Goal: Book appointment/travel/reservation

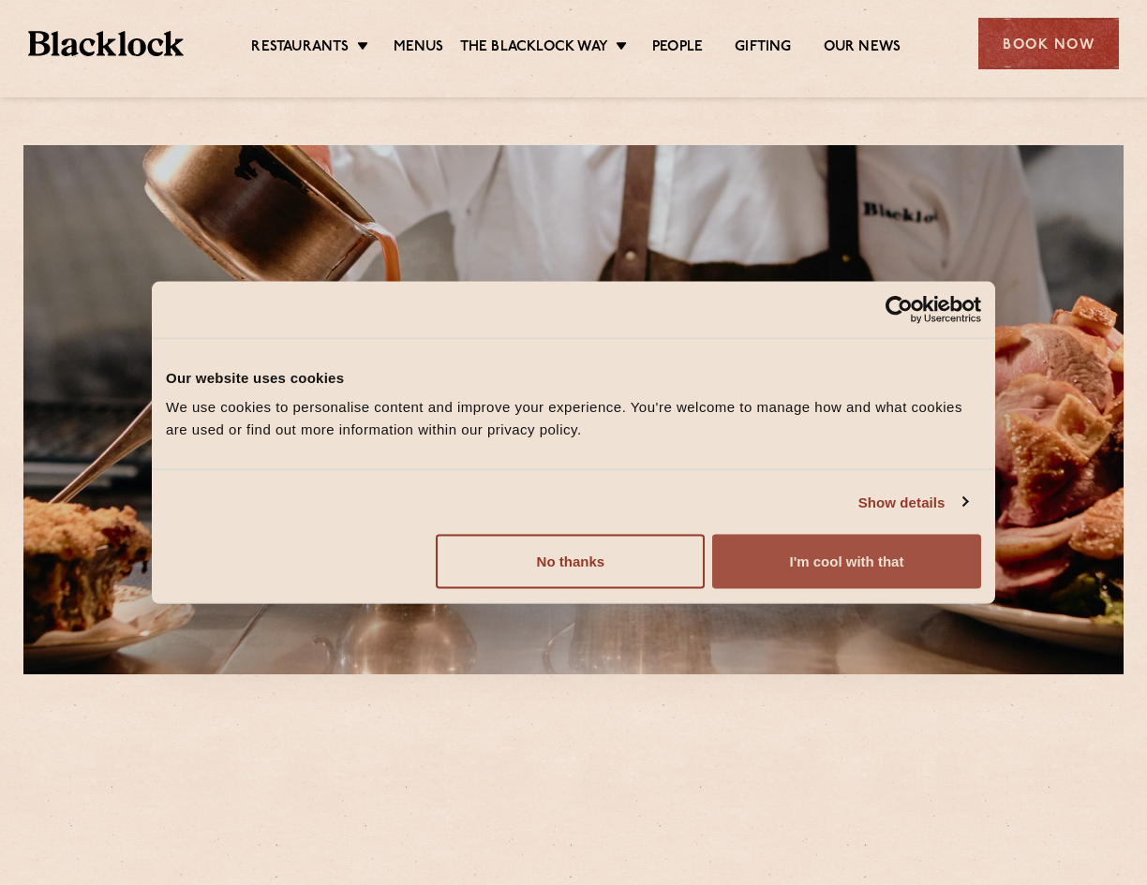
click at [865, 560] on button "I'm cool with that" at bounding box center [846, 562] width 269 height 54
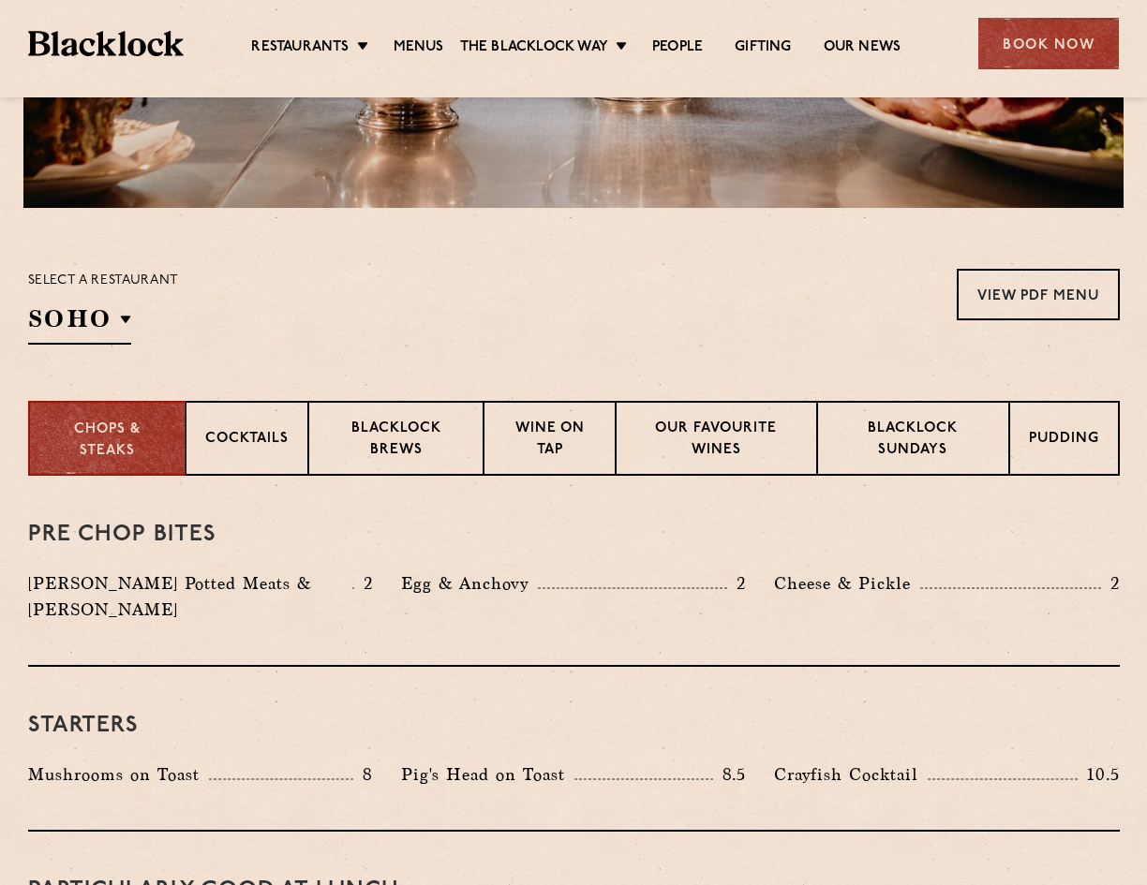
scroll to position [468, 0]
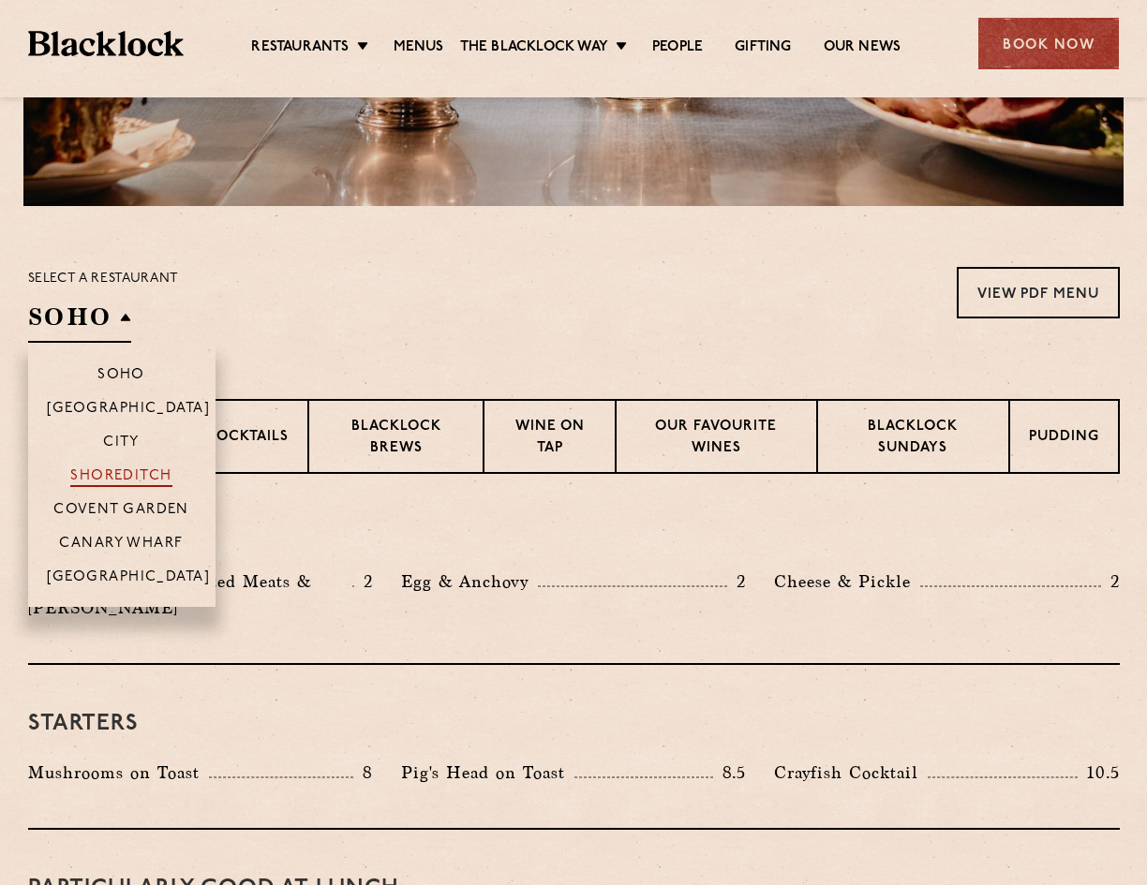
click at [133, 475] on p "Shoreditch" at bounding box center [121, 477] width 102 height 19
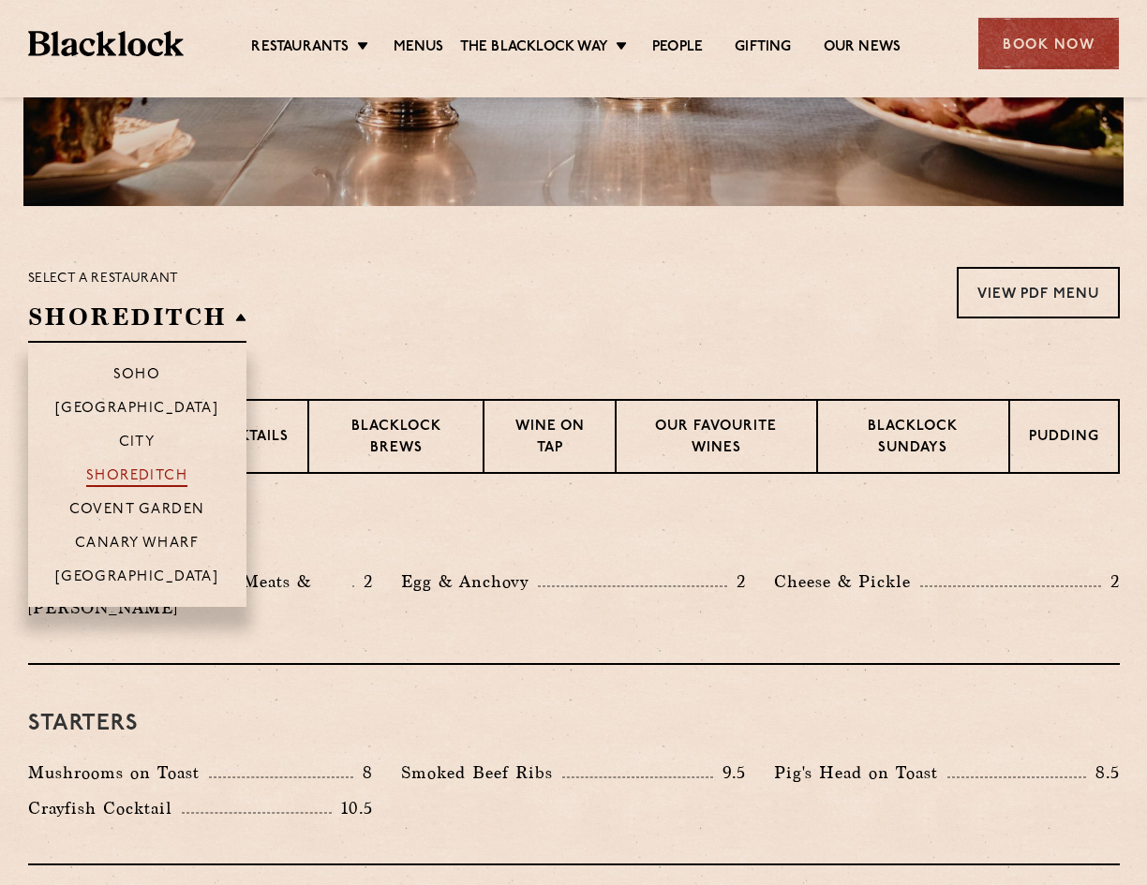
click at [159, 475] on p "Shoreditch" at bounding box center [137, 477] width 102 height 19
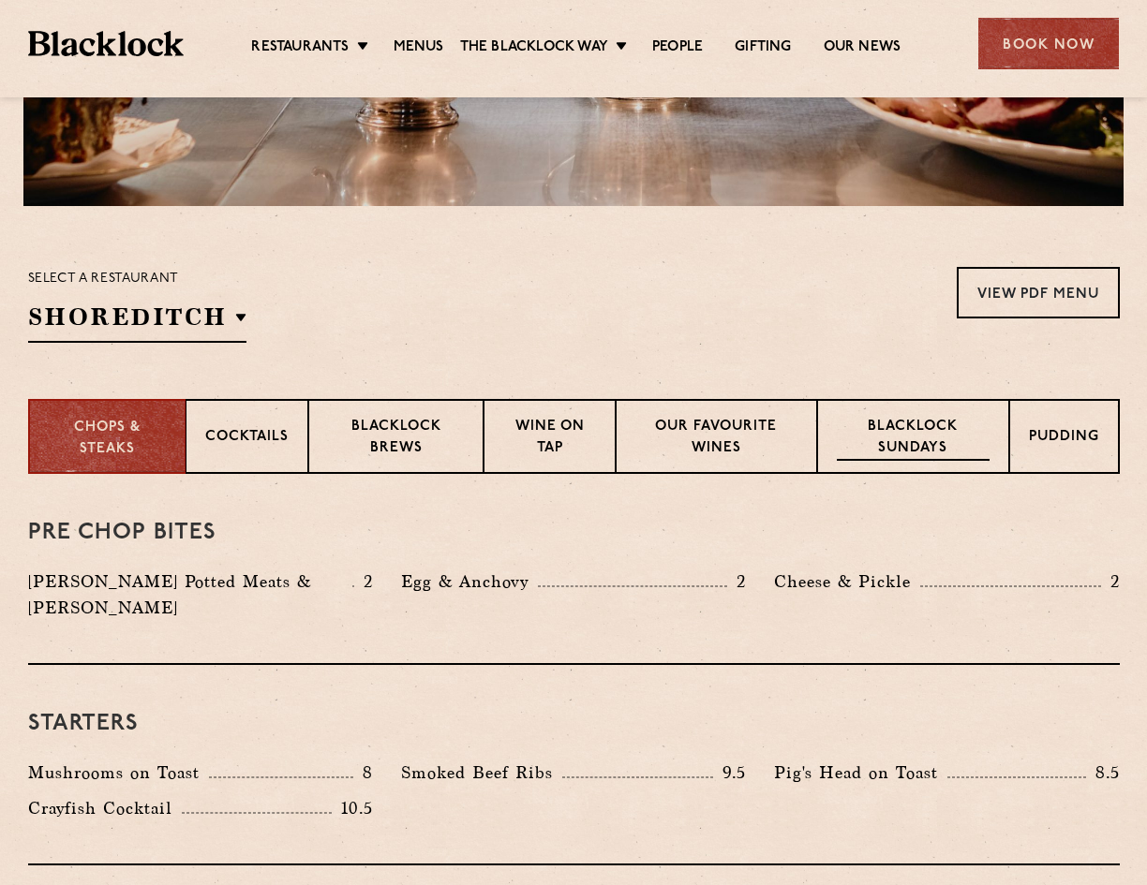
click at [914, 428] on p "Blacklock Sundays" at bounding box center [913, 439] width 152 height 44
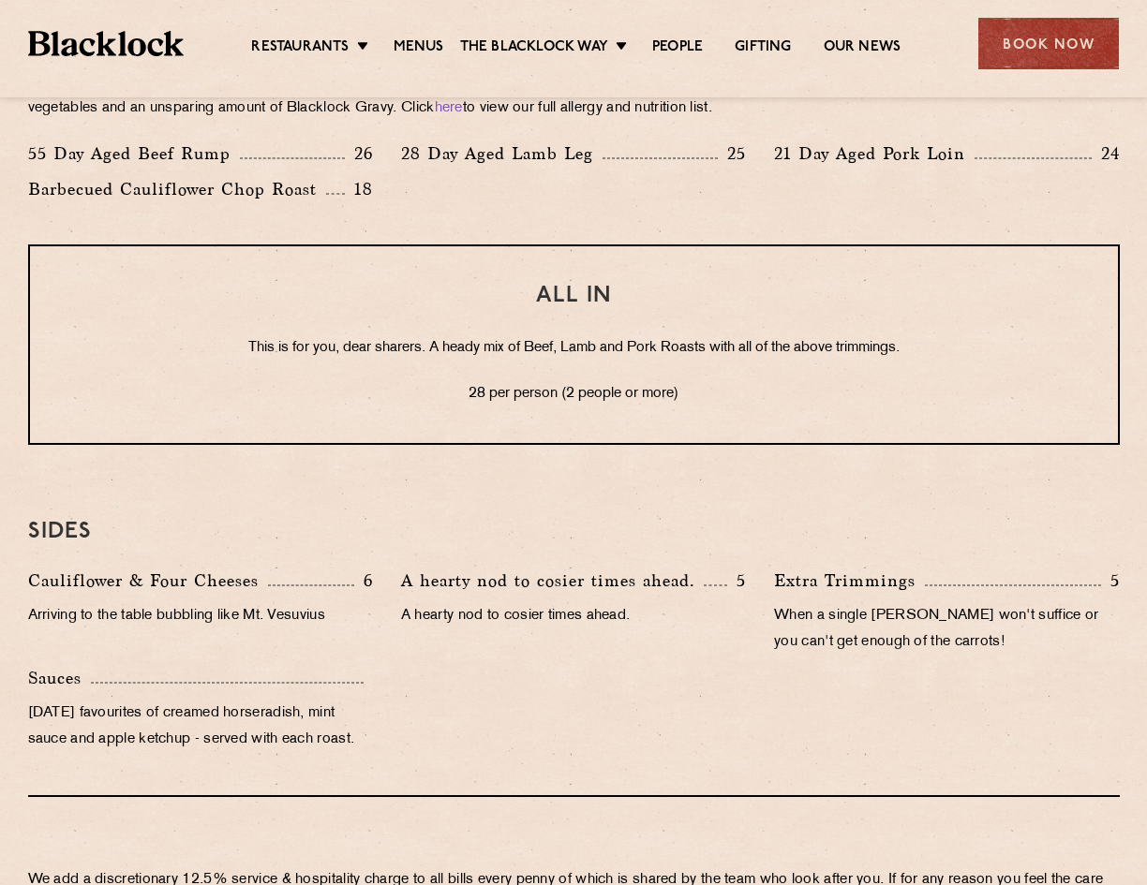
scroll to position [1356, 0]
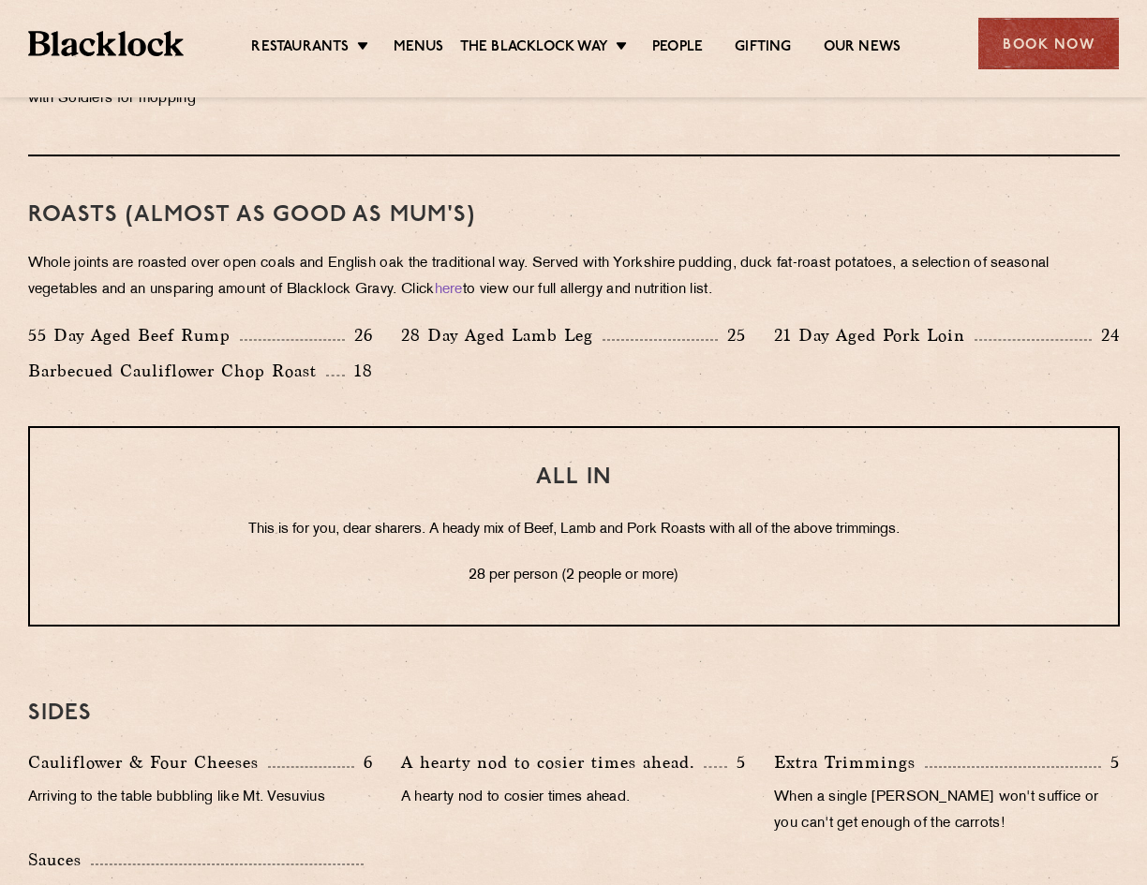
click at [573, 474] on h3 "ALL IN" at bounding box center [573, 478] width 1013 height 24
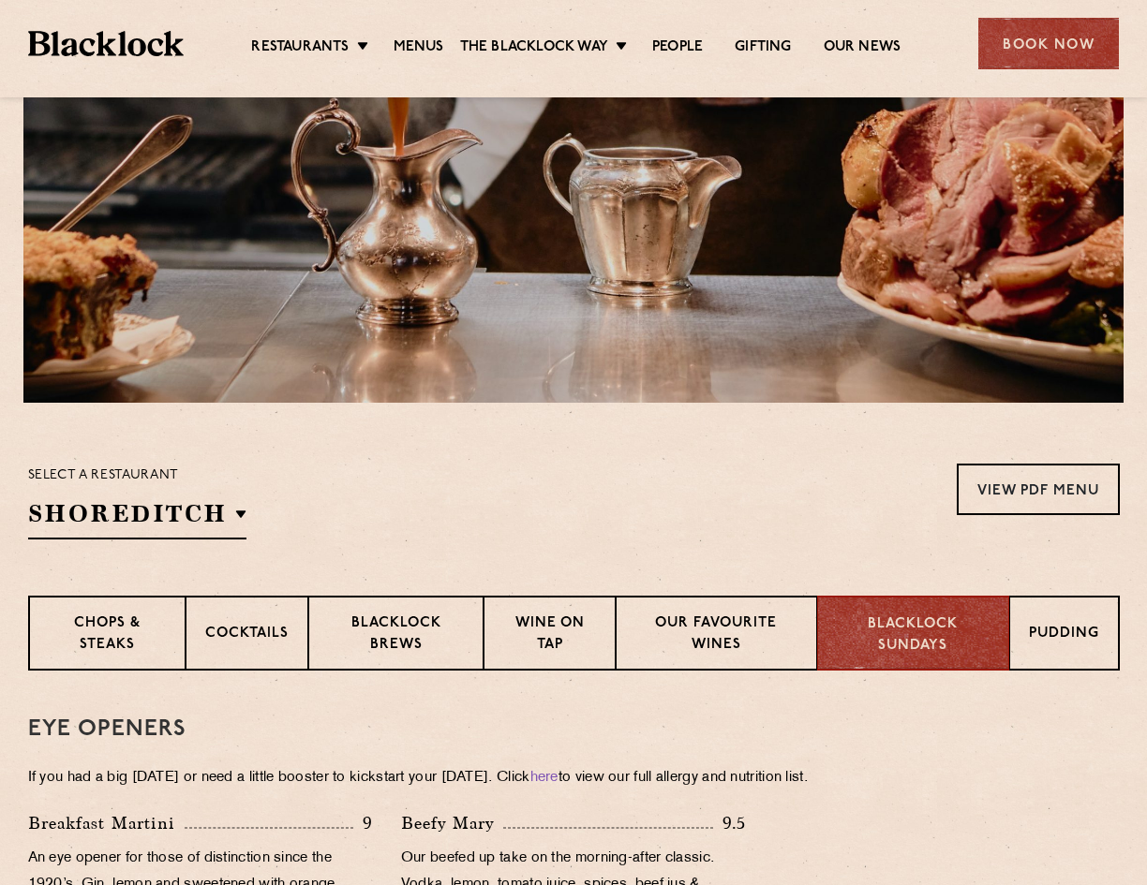
scroll to position [44, 0]
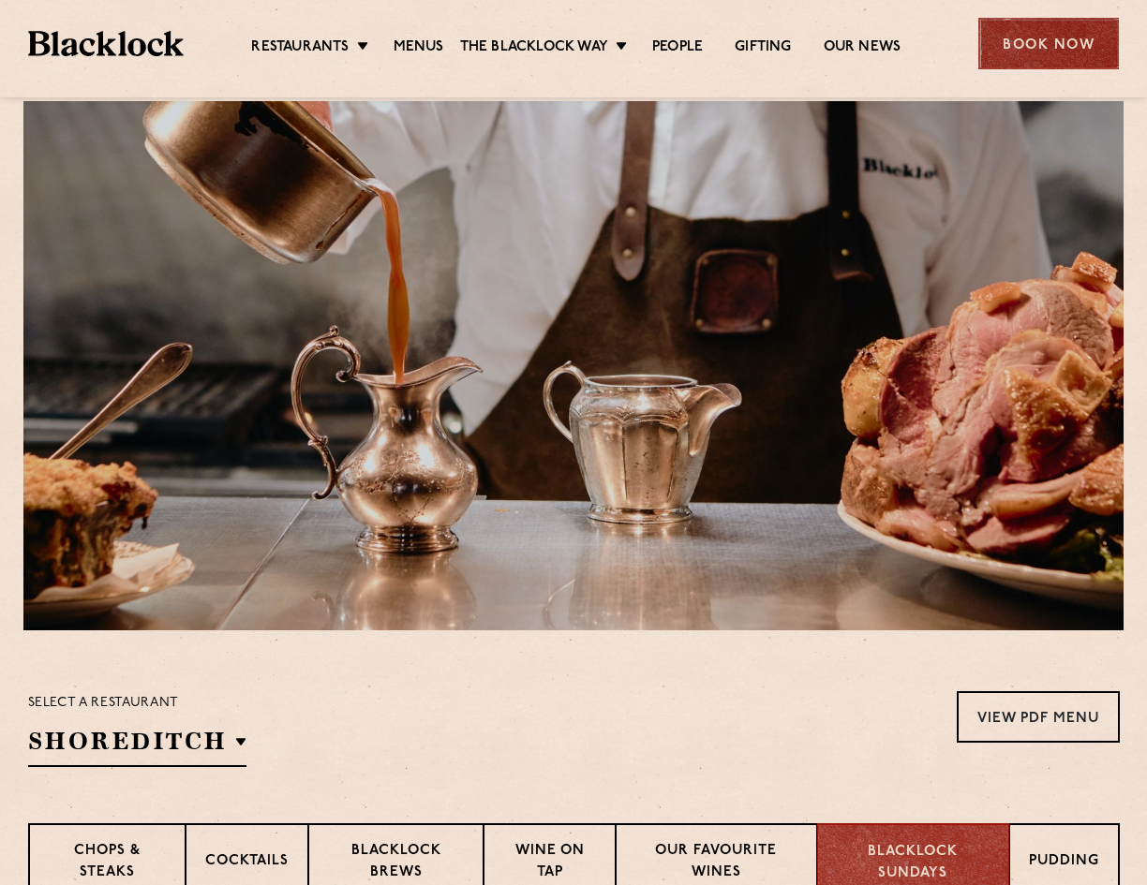
click at [1030, 42] on div "Book Now" at bounding box center [1048, 44] width 141 height 52
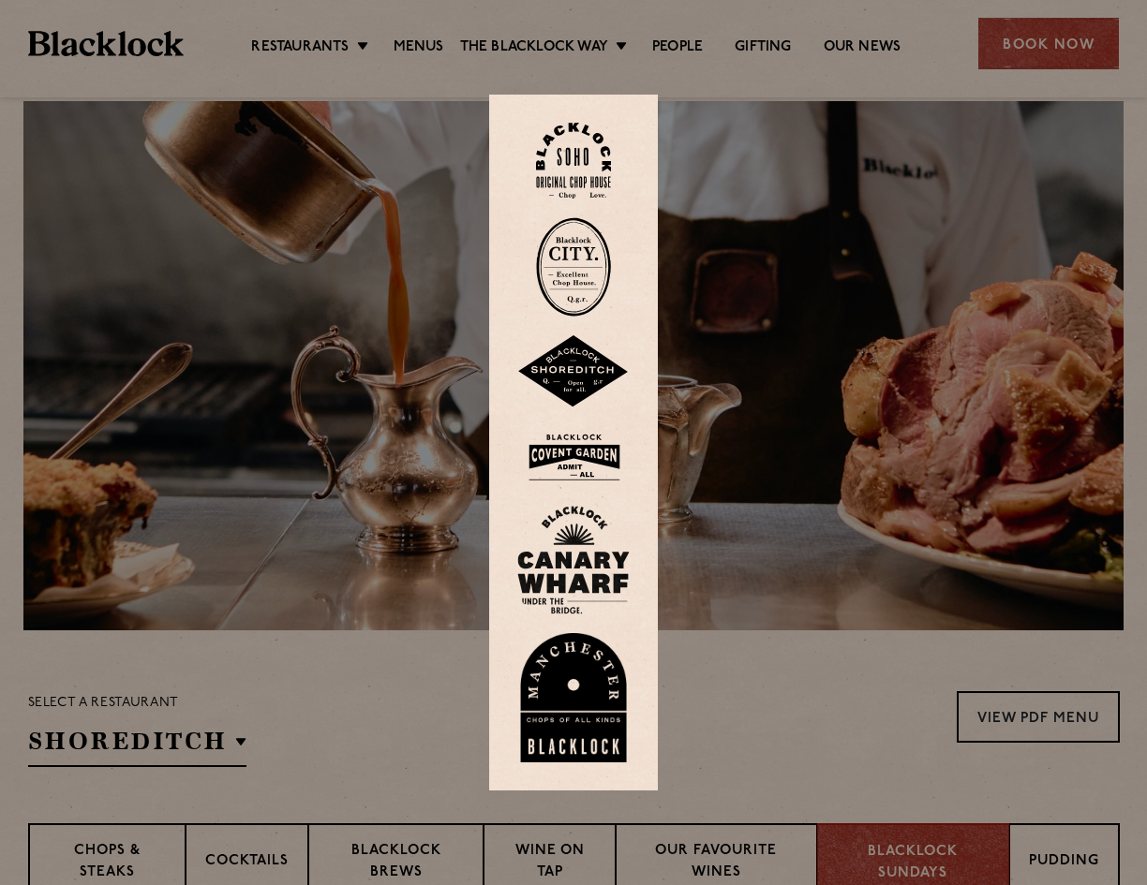
click at [574, 363] on img at bounding box center [573, 371] width 112 height 73
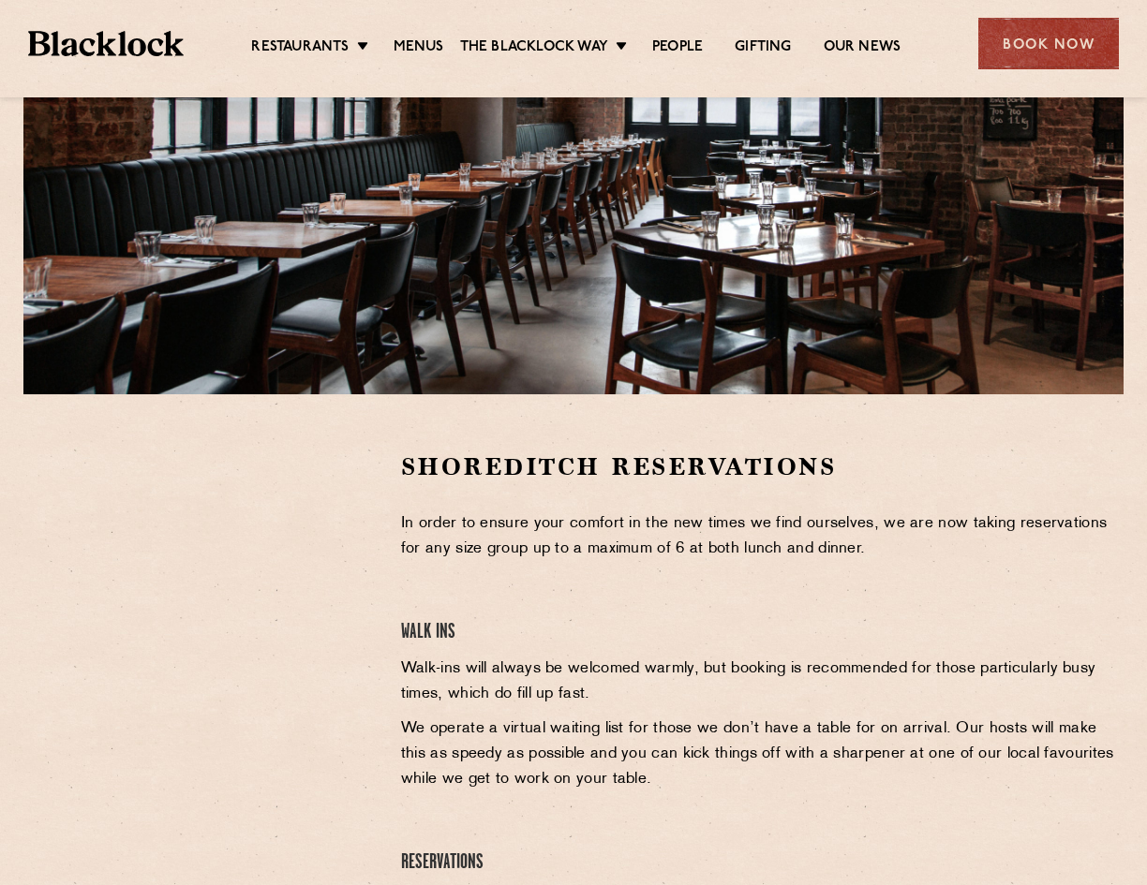
scroll to position [281, 0]
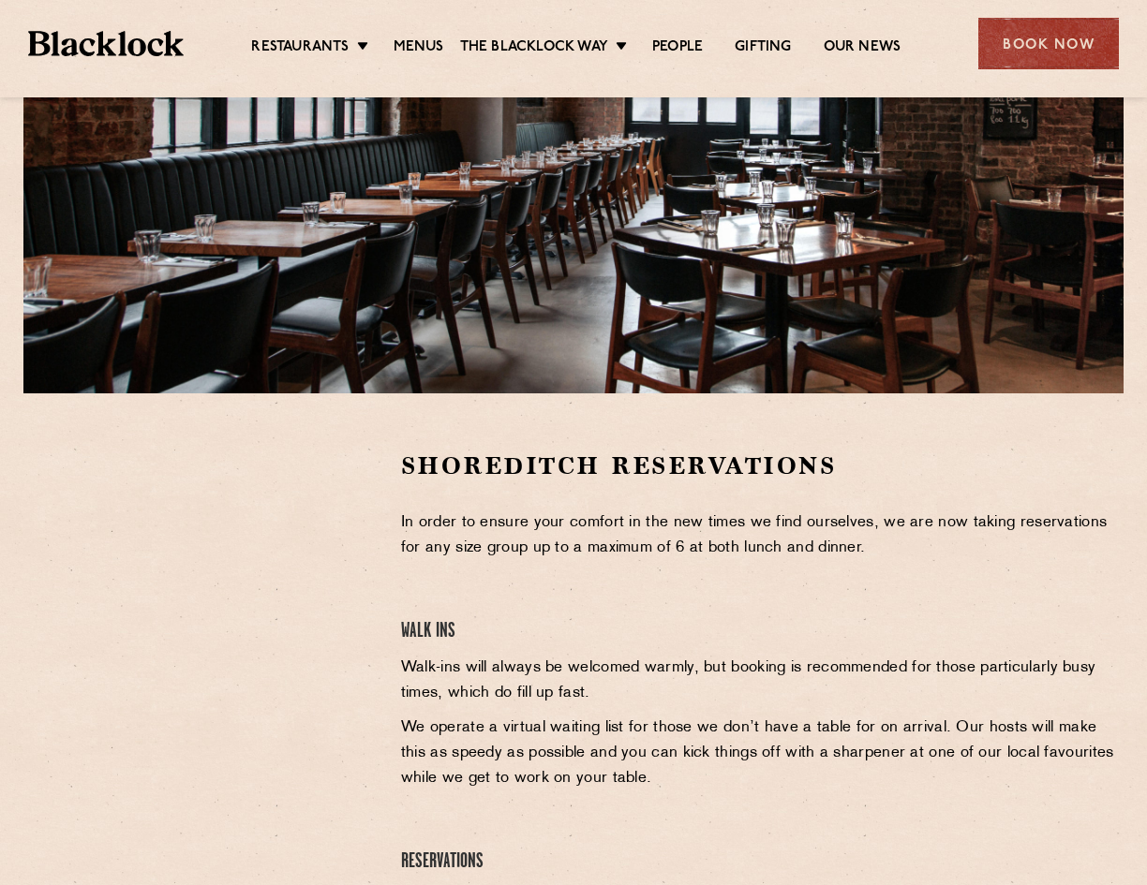
click at [239, 739] on div at bounding box center [200, 716] width 373 height 532
